Goal: Task Accomplishment & Management: Manage account settings

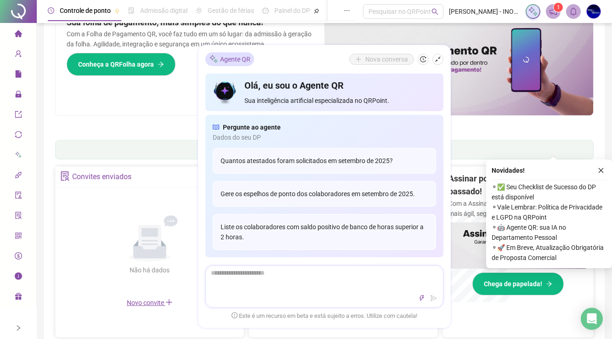
scroll to position [172, 0]
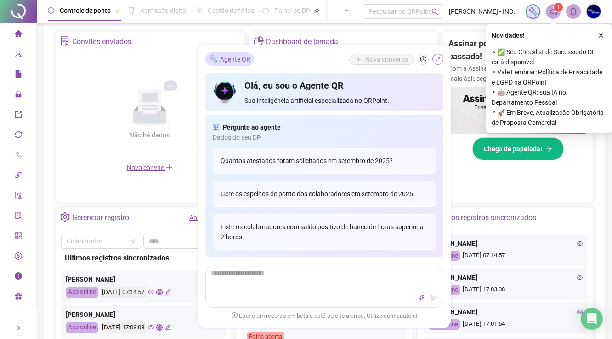
click at [438, 58] on icon "shrink" at bounding box center [438, 59] width 6 height 6
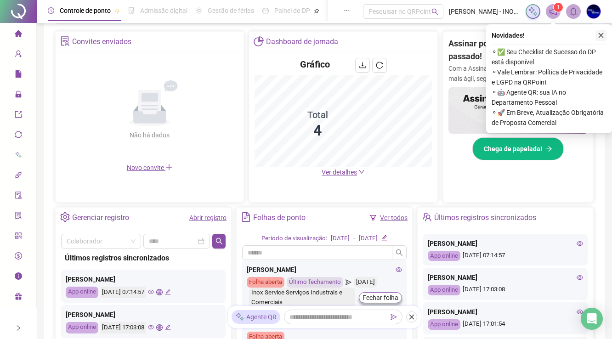
click at [605, 35] on button "button" at bounding box center [601, 35] width 11 height 11
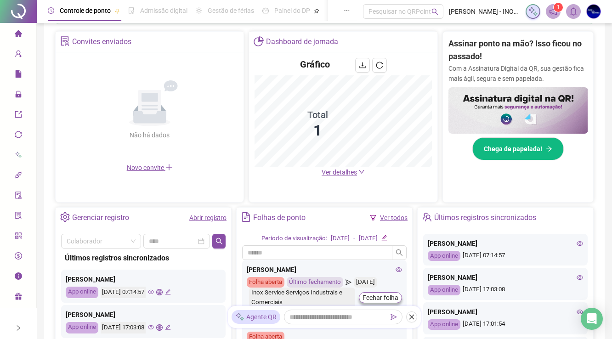
click at [344, 171] on span "Ver detalhes" at bounding box center [339, 172] width 35 height 7
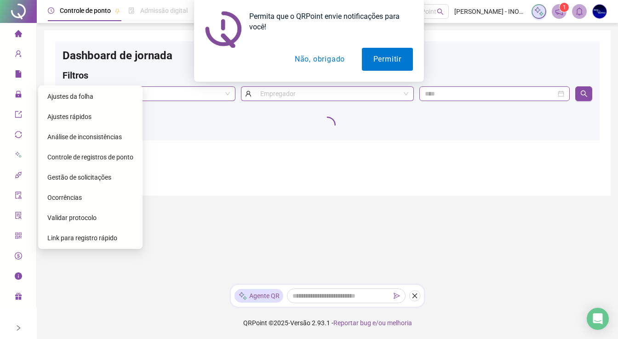
click at [72, 97] on span "Ajustes da folha" at bounding box center [70, 96] width 46 height 7
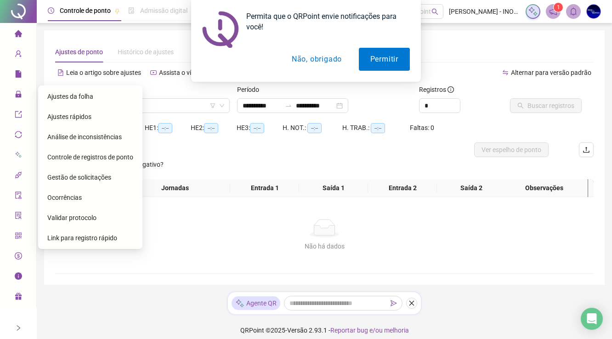
click at [72, 96] on span "Ajustes da folha" at bounding box center [70, 96] width 46 height 7
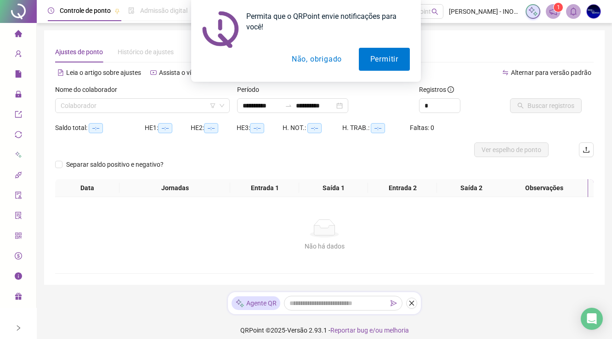
click at [312, 58] on button "Não, obrigado" at bounding box center [316, 59] width 73 height 23
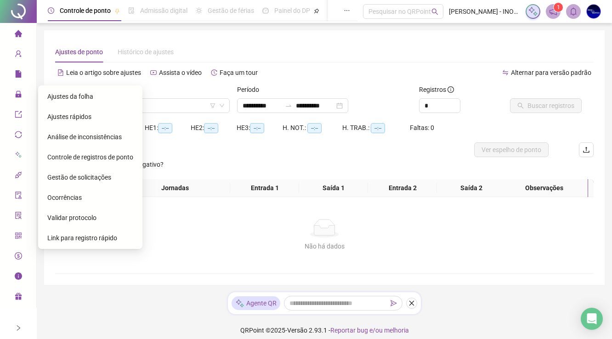
click at [75, 100] on span "Ajustes da folha" at bounding box center [70, 96] width 46 height 7
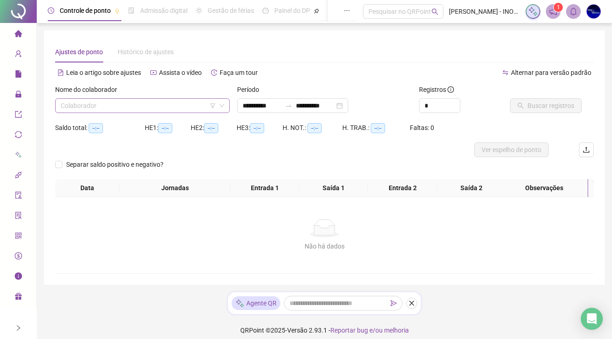
click at [86, 103] on input "search" at bounding box center [138, 106] width 155 height 14
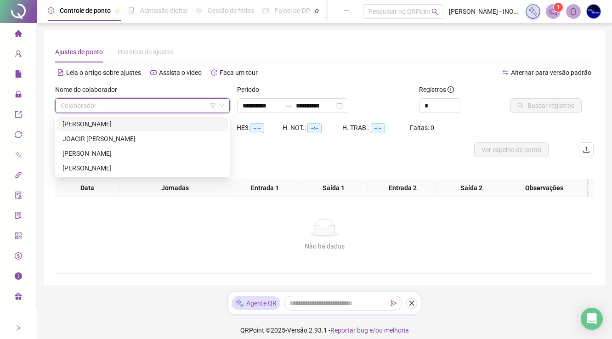
click at [106, 124] on div "[PERSON_NAME]" at bounding box center [143, 124] width 160 height 10
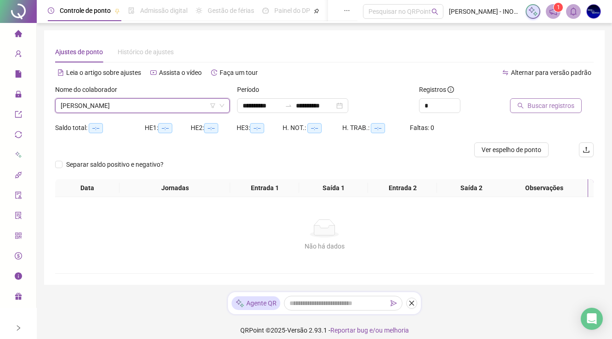
click at [546, 106] on span "Buscar registros" at bounding box center [551, 106] width 47 height 10
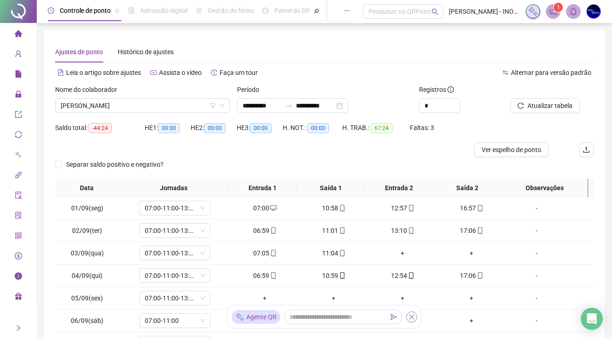
click at [410, 316] on icon "close" at bounding box center [412, 317] width 6 height 6
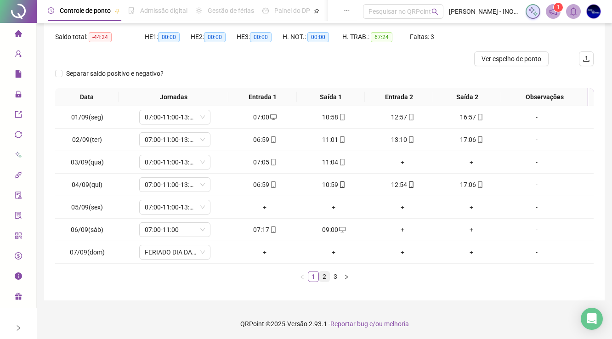
click at [327, 274] on link "2" at bounding box center [325, 277] width 10 height 10
click at [336, 275] on link "3" at bounding box center [336, 277] width 10 height 10
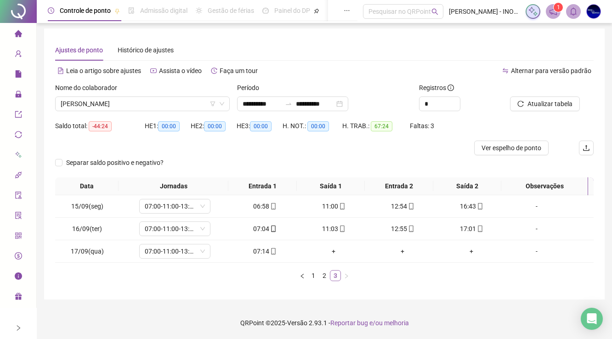
scroll to position [1, 0]
click at [325, 275] on link "2" at bounding box center [325, 276] width 10 height 10
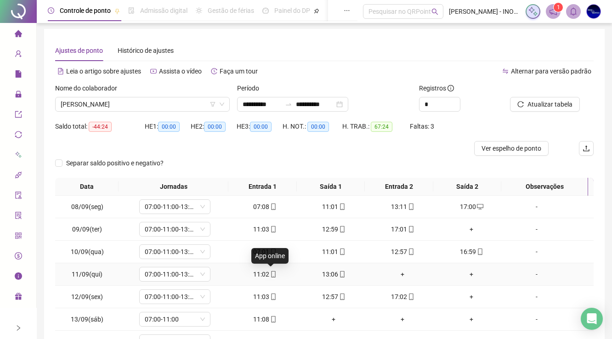
click at [271, 275] on icon "mobile" at bounding box center [273, 274] width 4 height 6
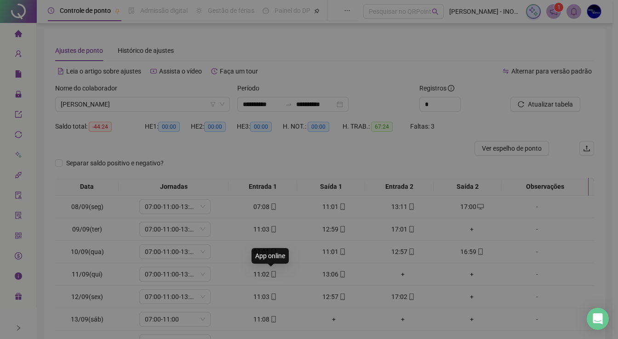
type input "**********"
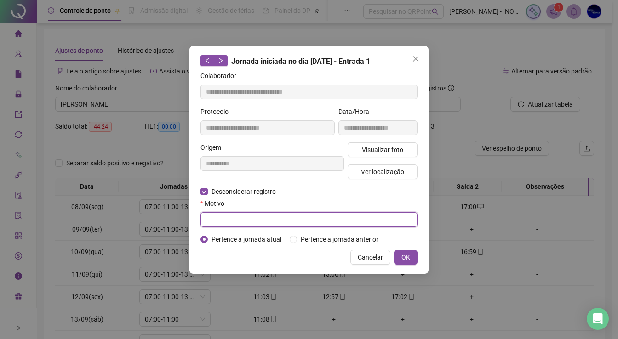
click at [224, 220] on input "text" at bounding box center [308, 219] width 217 height 15
type input "******"
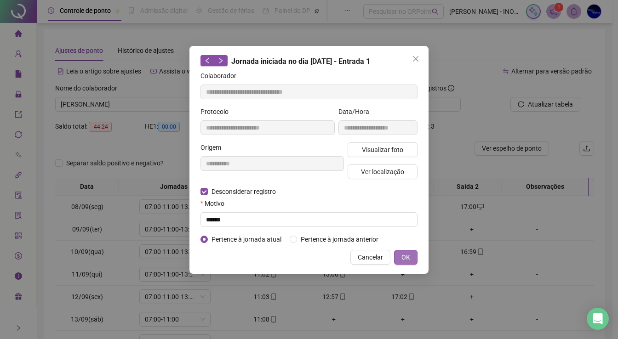
click at [397, 259] on button "OK" at bounding box center [405, 257] width 23 height 15
